Goal: Check status: Check status

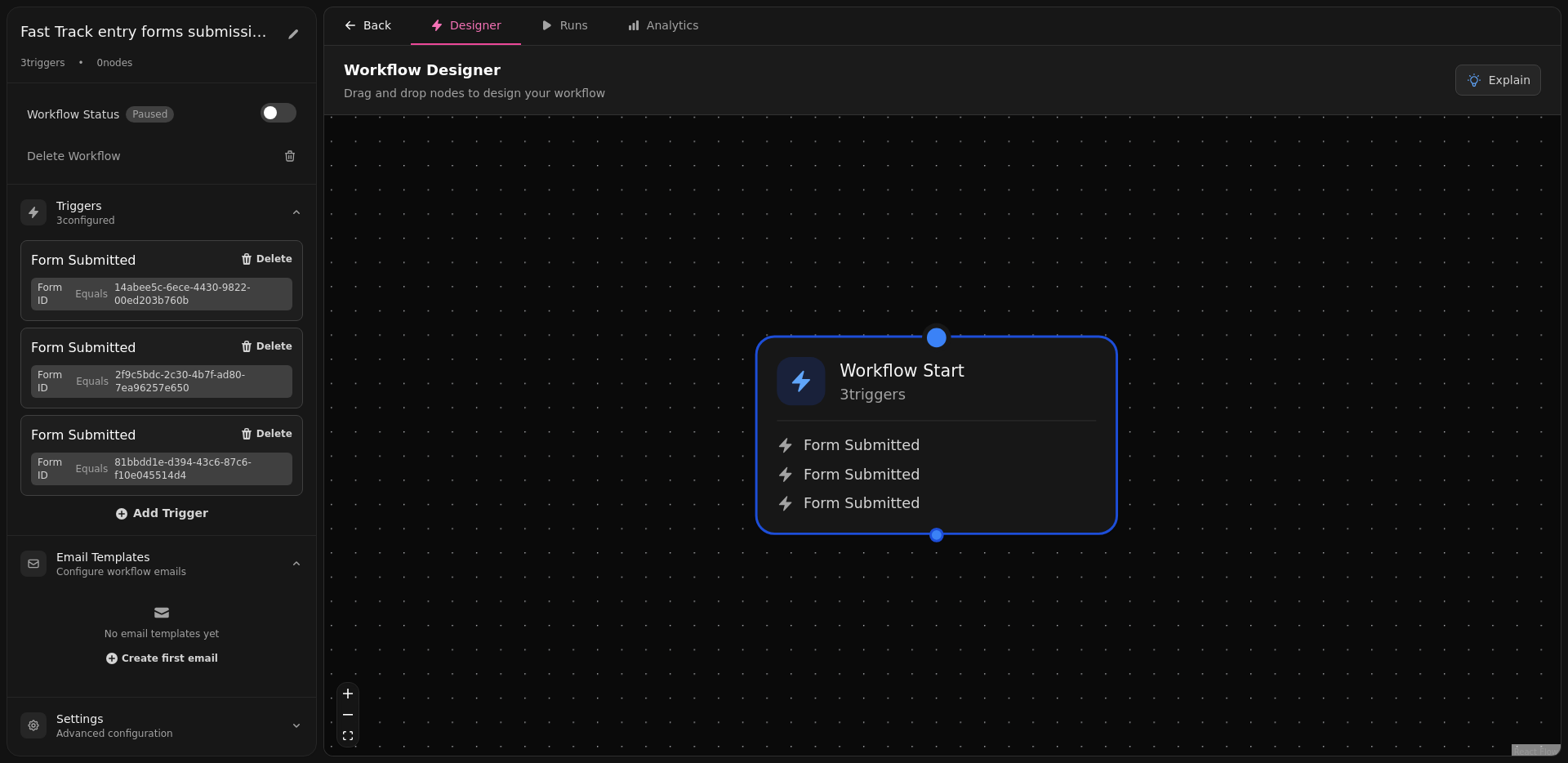
click at [365, 27] on div "Back" at bounding box center [367, 25] width 47 height 16
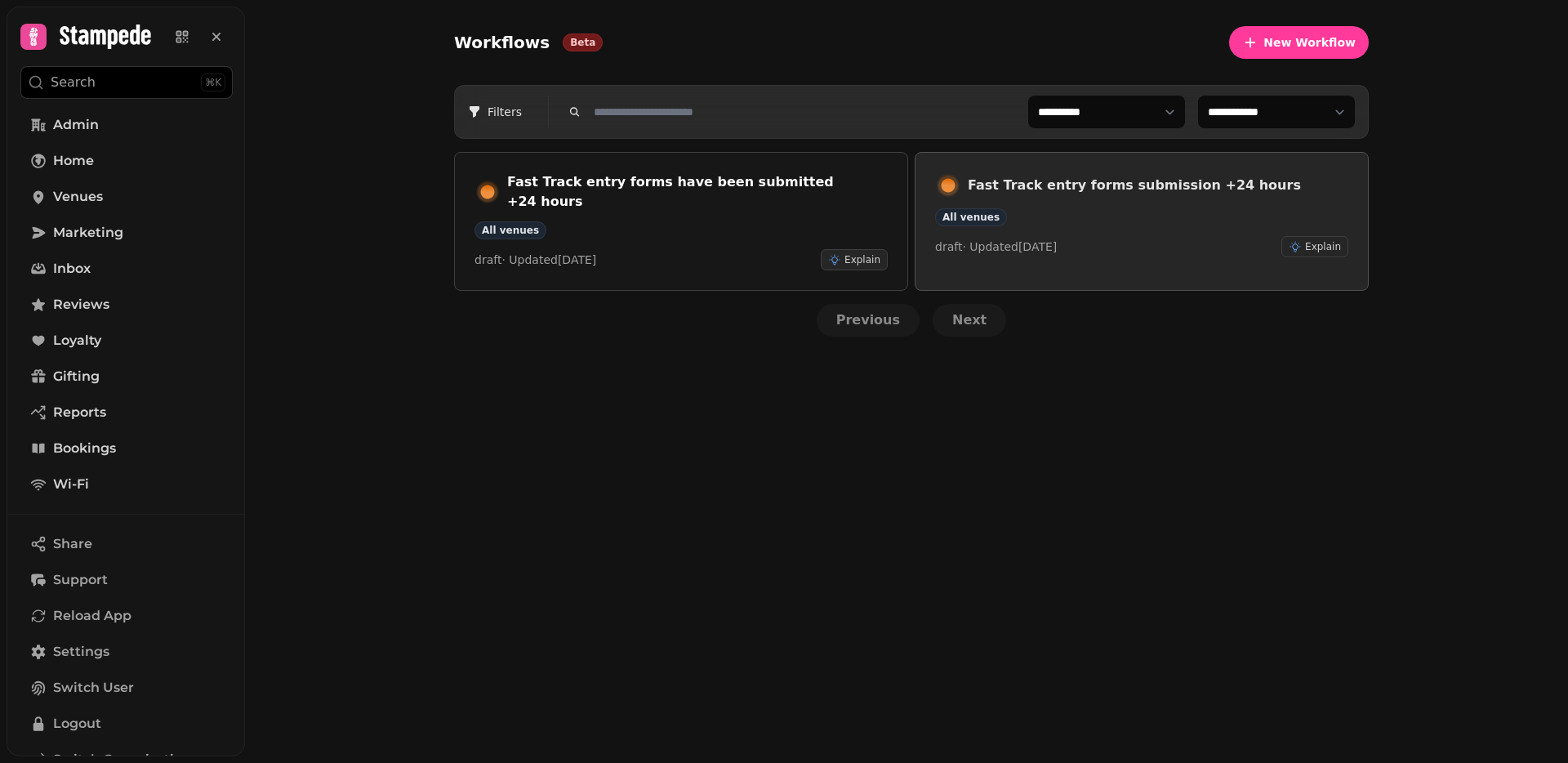
click at [1038, 188] on h3 "Fast Track entry forms submission +24 hours" at bounding box center [1158, 185] width 380 height 20
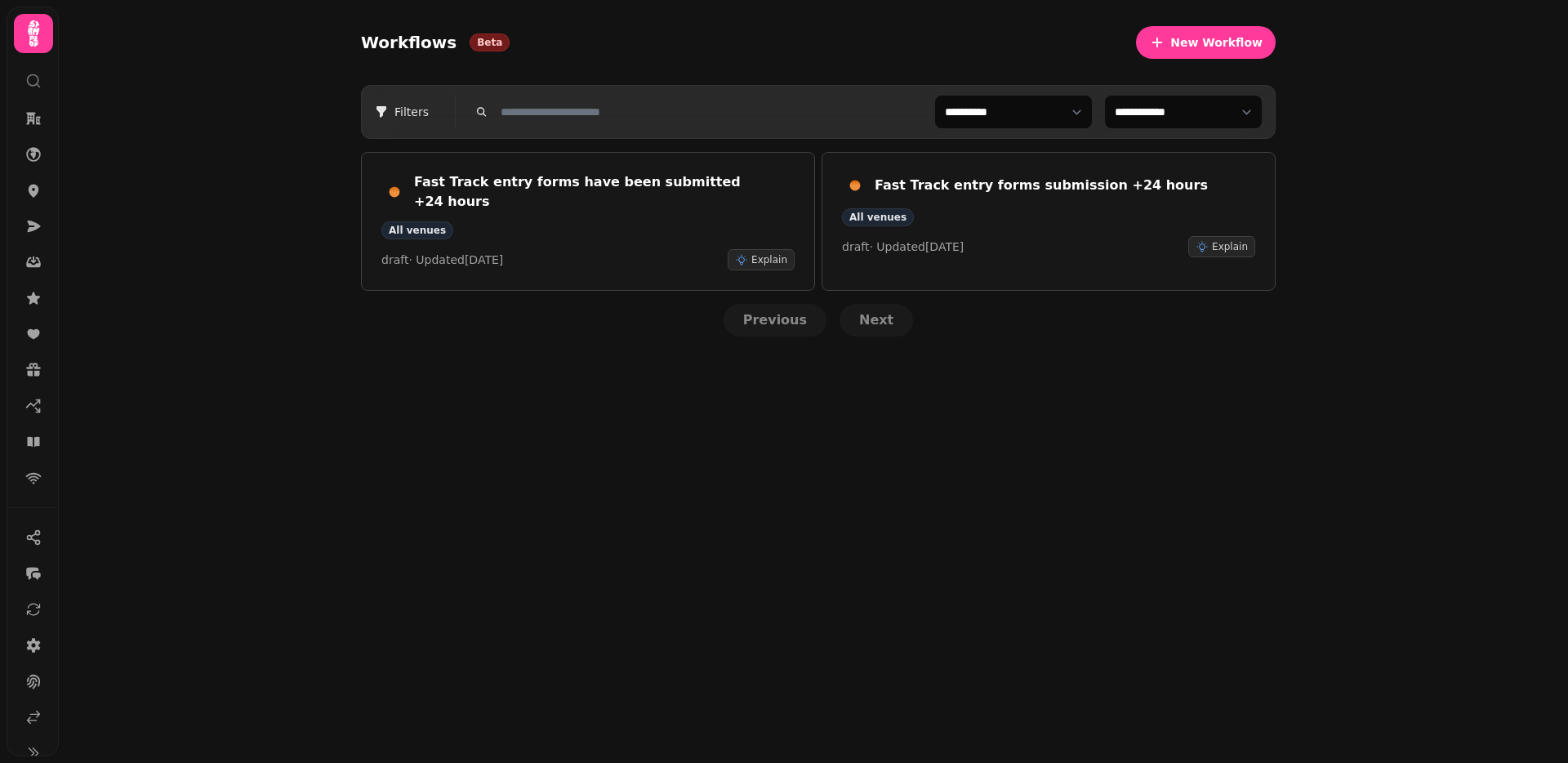
click at [454, 178] on h3 "Fast Track entry forms have been submitted +24 hours" at bounding box center [604, 192] width 380 height 39
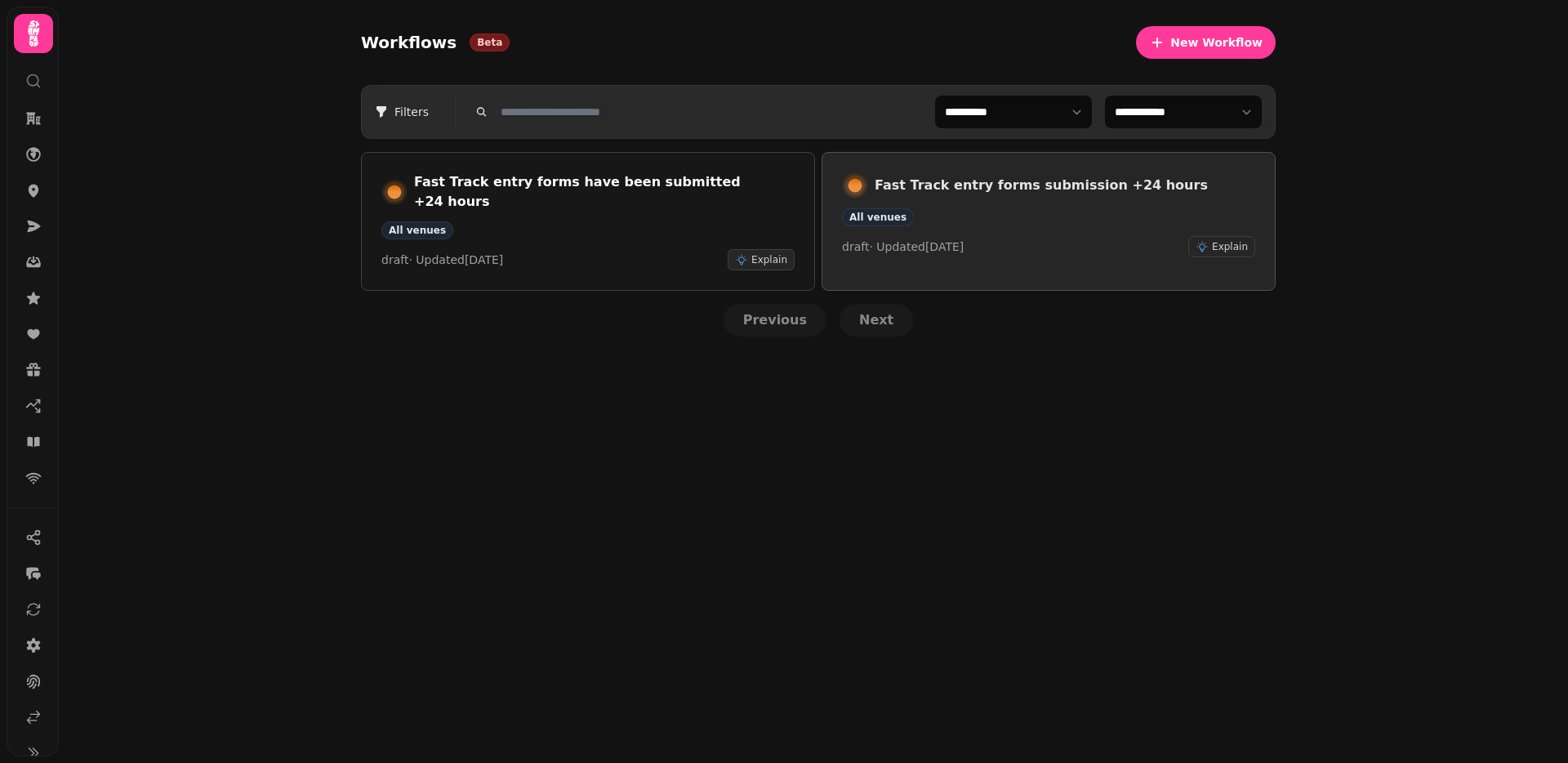
click at [934, 184] on h3 "Fast Track entry forms submission +24 hours" at bounding box center [1065, 185] width 380 height 20
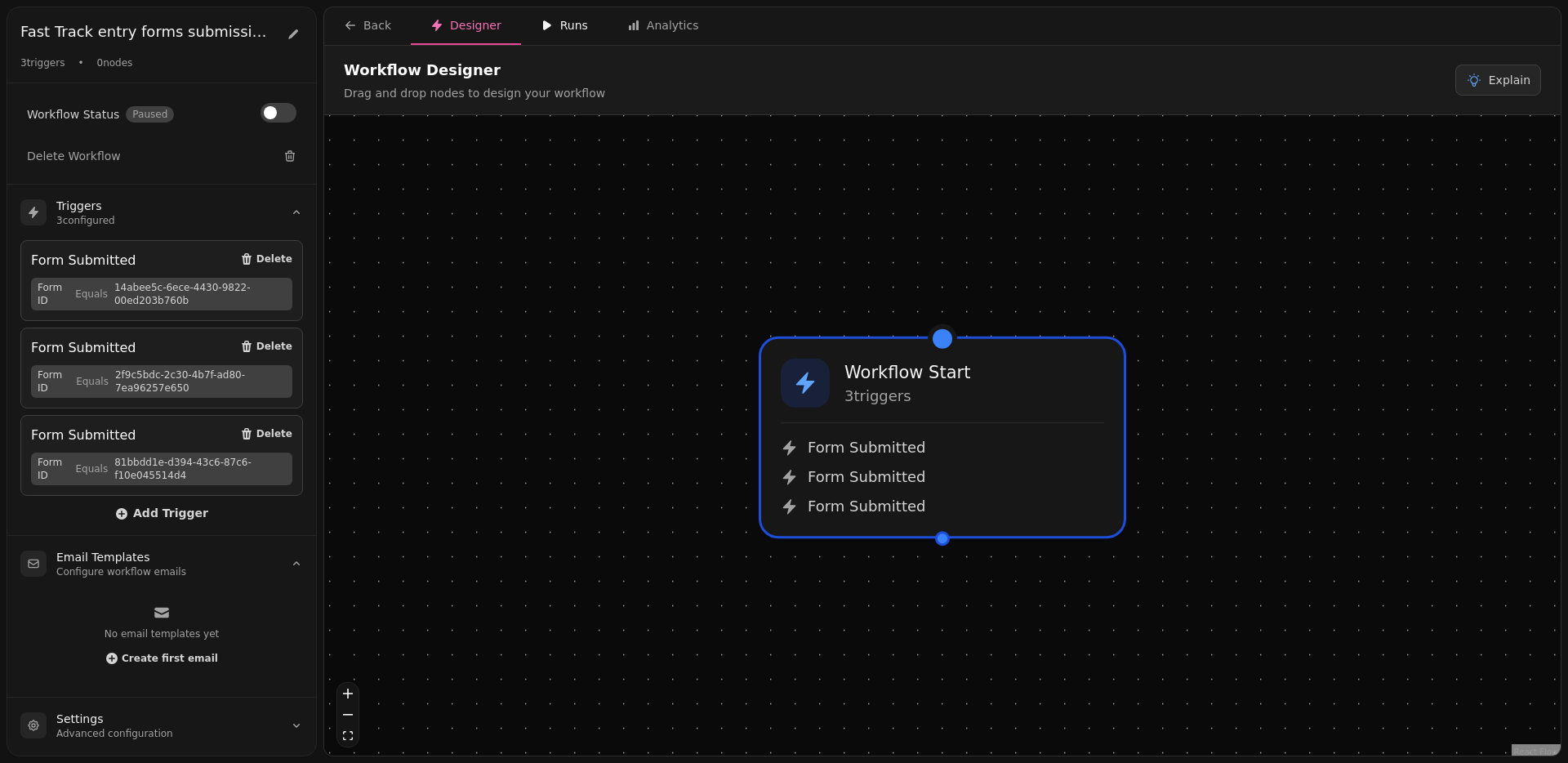
click at [568, 21] on div "Runs" at bounding box center [564, 25] width 47 height 16
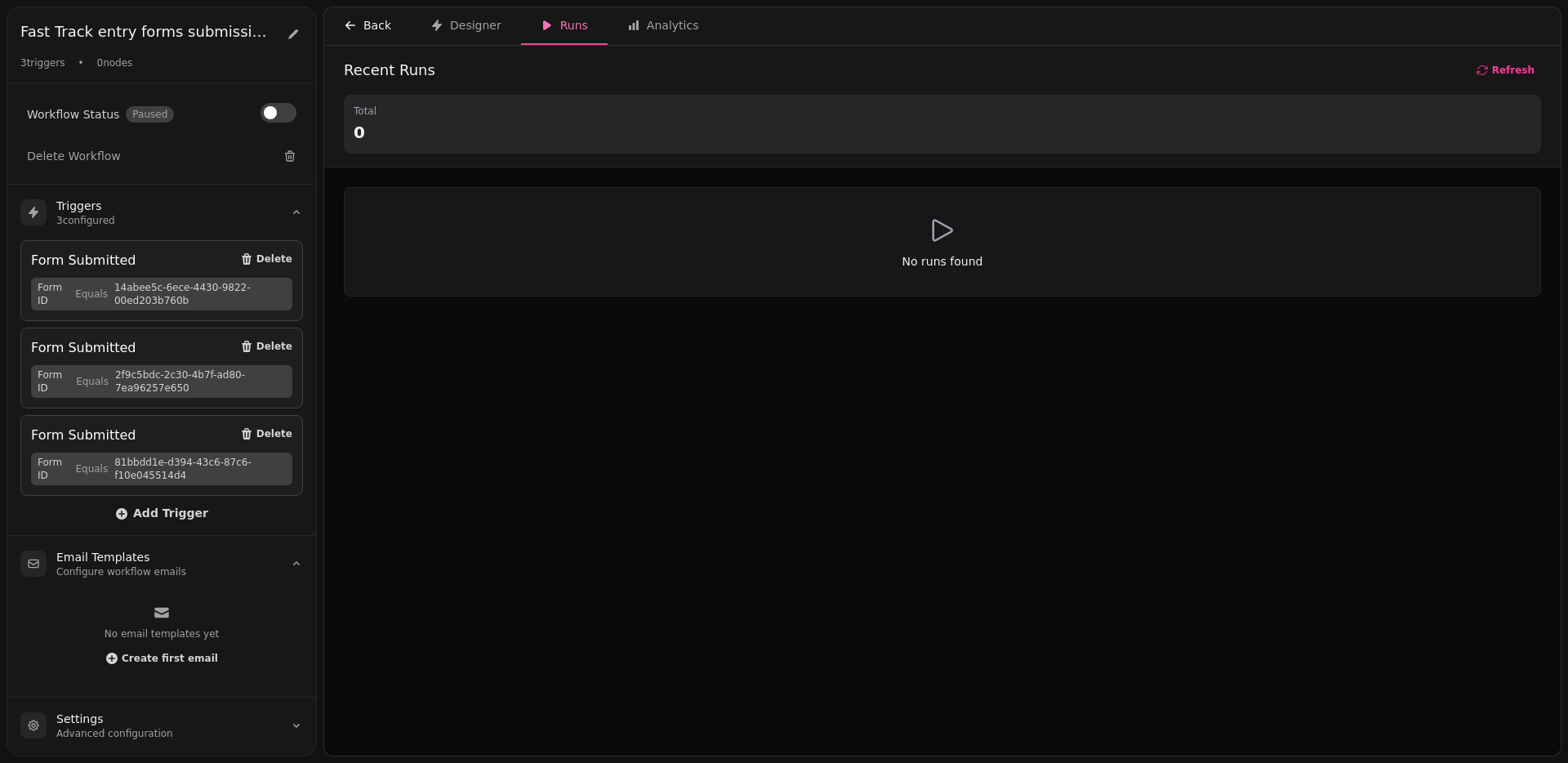
click at [360, 20] on div "Back" at bounding box center [367, 25] width 47 height 16
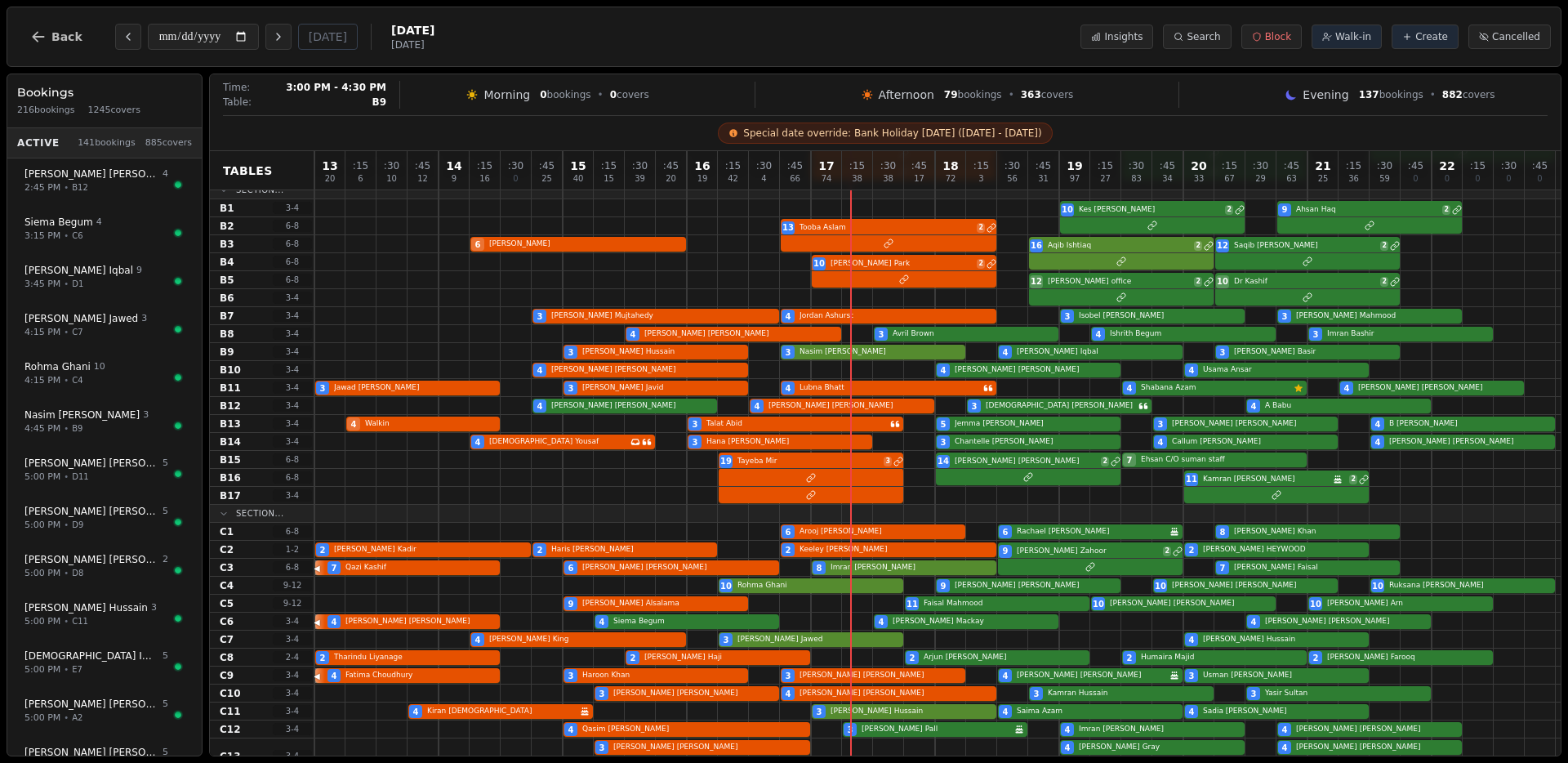
scroll to position [281, 0]
